Goal: Check status

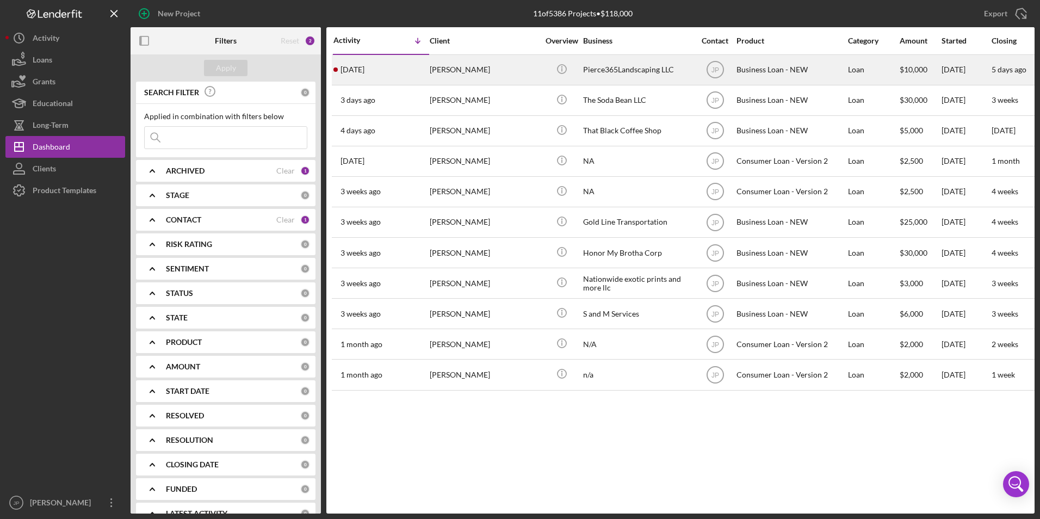
click at [396, 70] on div "[DATE] [PERSON_NAME]" at bounding box center [380, 69] width 95 height 29
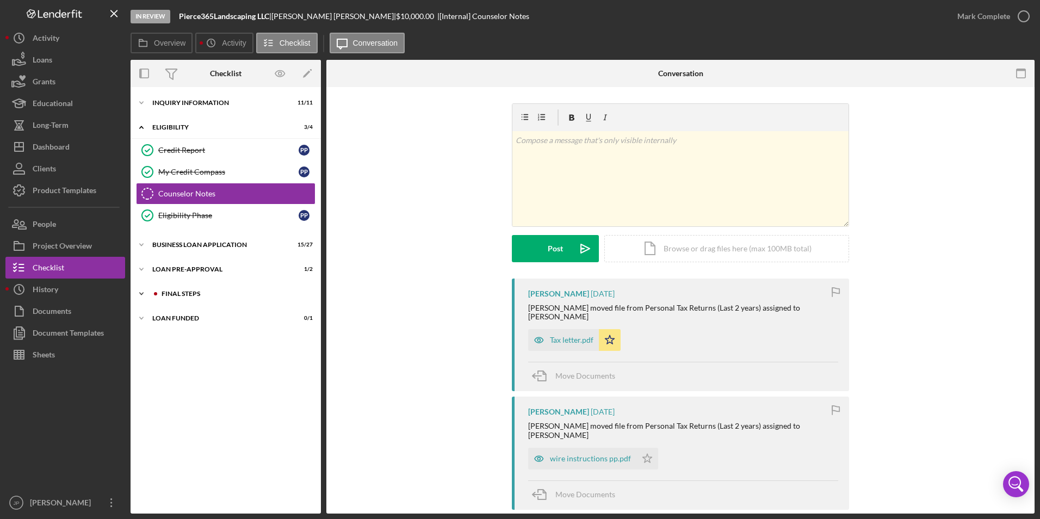
click at [140, 295] on icon "Icon/Expander" at bounding box center [141, 294] width 22 height 22
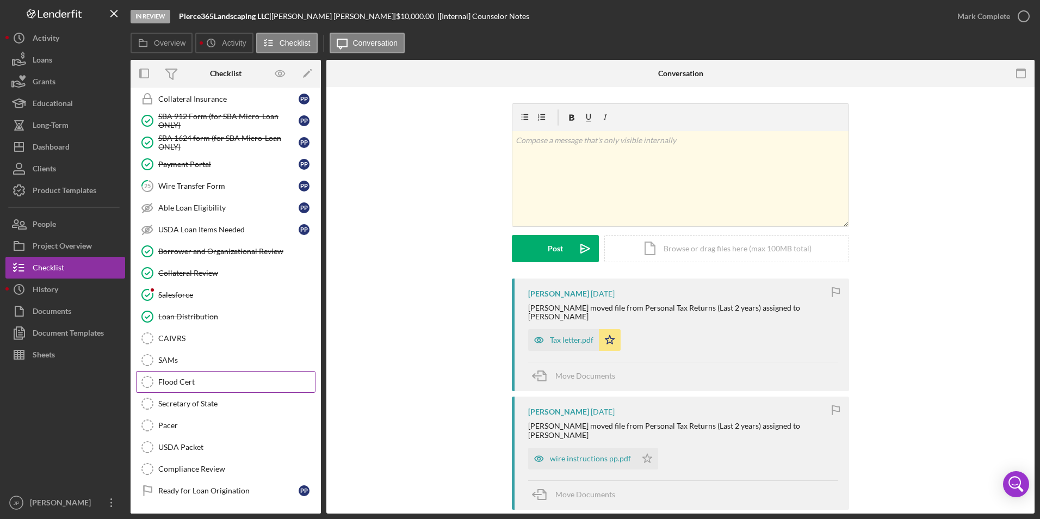
scroll to position [241, 0]
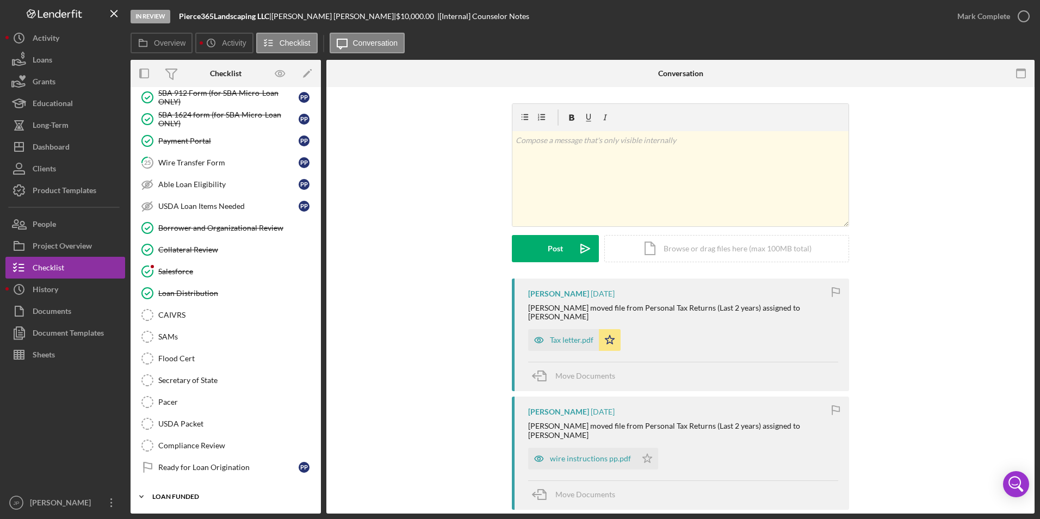
click at [143, 494] on icon "Icon/Expander" at bounding box center [141, 497] width 22 height 22
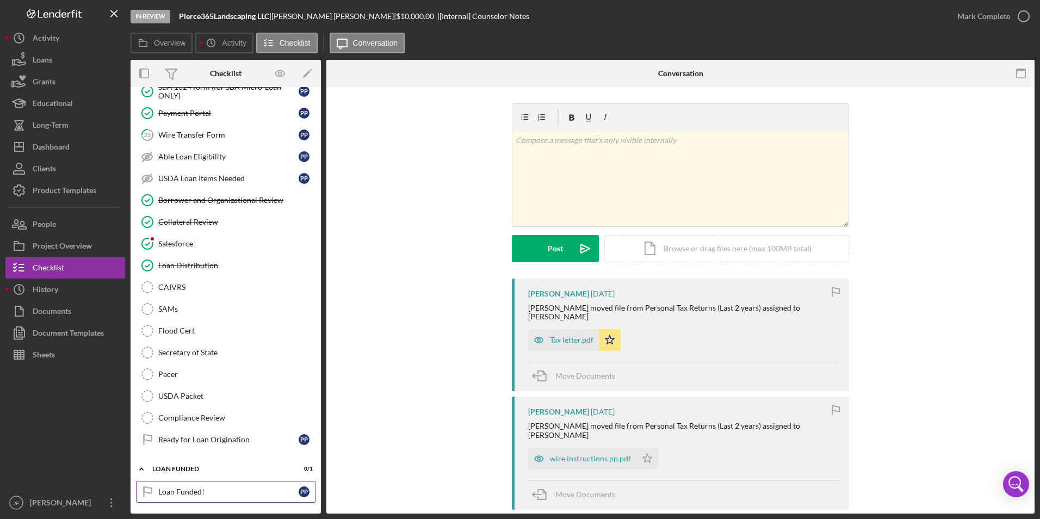
click at [226, 487] on div "Loan Funded!" at bounding box center [228, 491] width 140 height 9
